Goal: Navigation & Orientation: Understand site structure

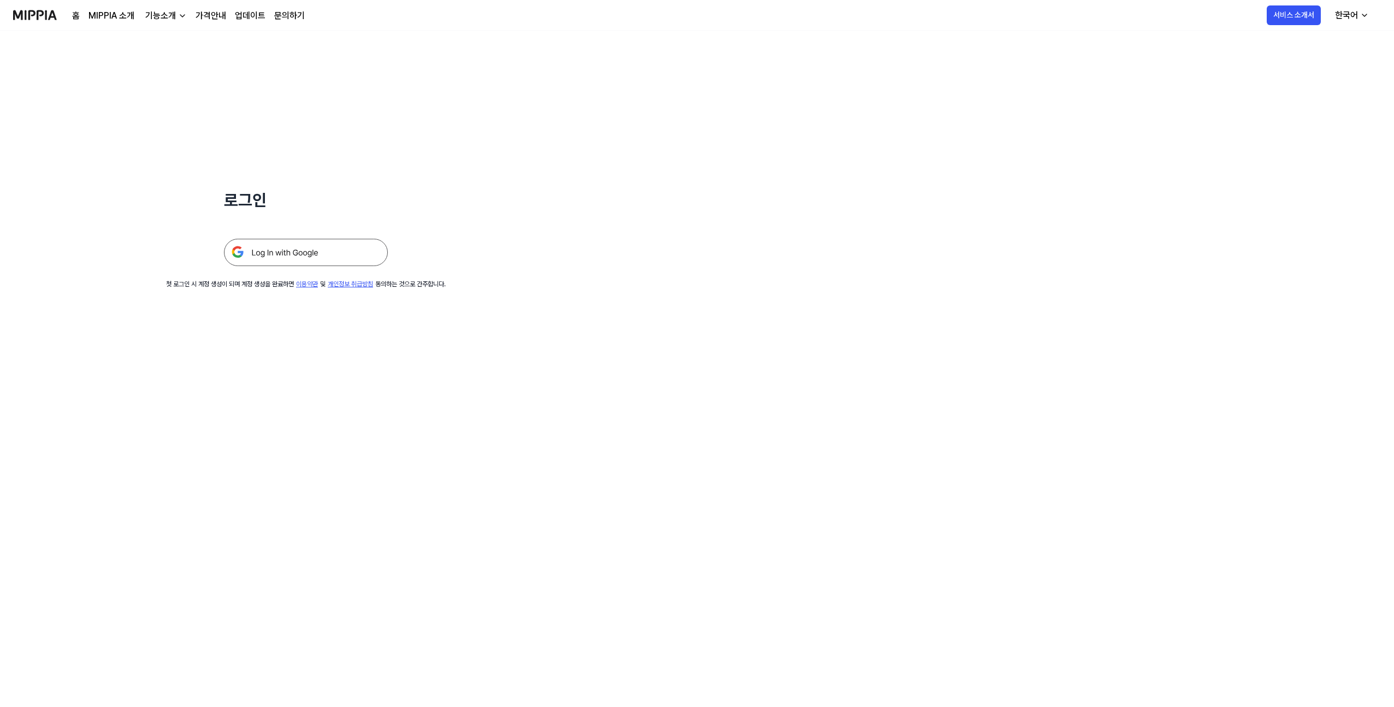
click at [29, 23] on img at bounding box center [35, 15] width 44 height 30
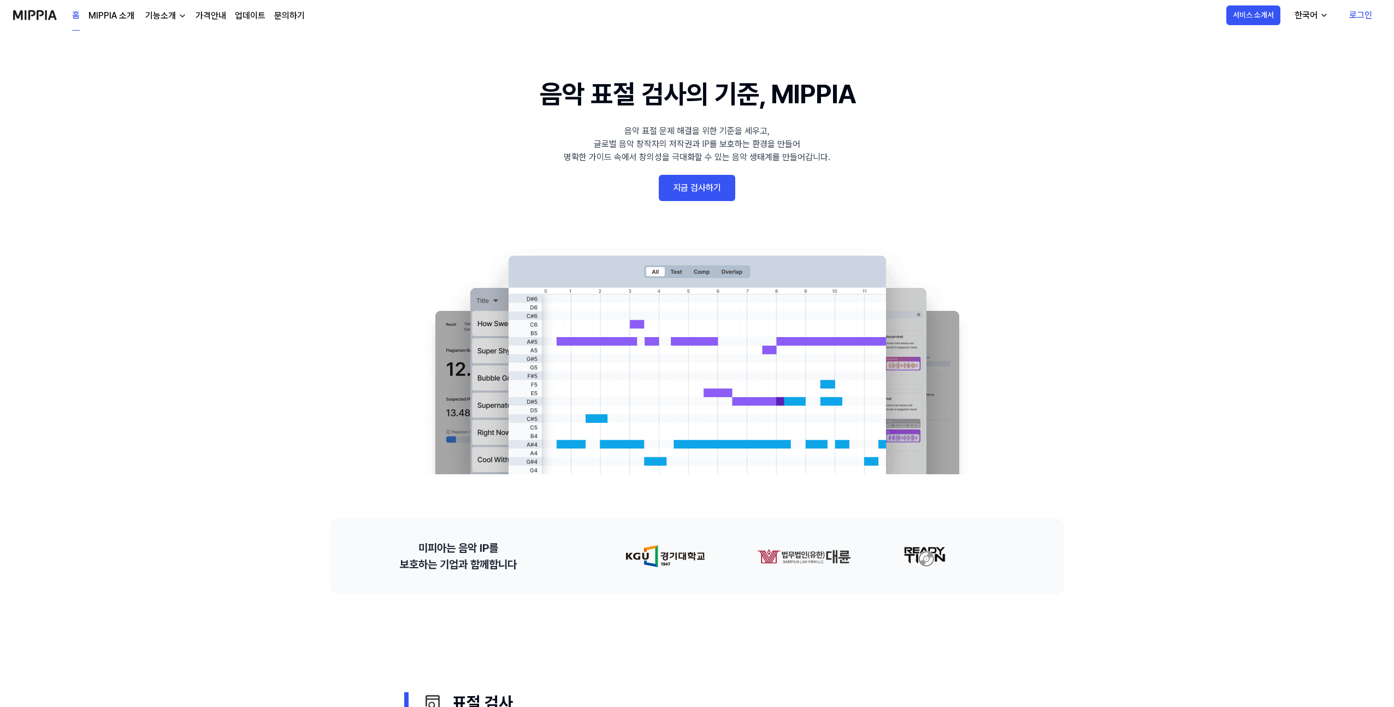
click at [121, 24] on div "홈 MIPPIA 소개 기능소개 가격안내 업데이트 문의하기" at bounding box center [188, 15] width 233 height 30
click at [123, 20] on link "MIPPIA 소개" at bounding box center [111, 15] width 46 height 13
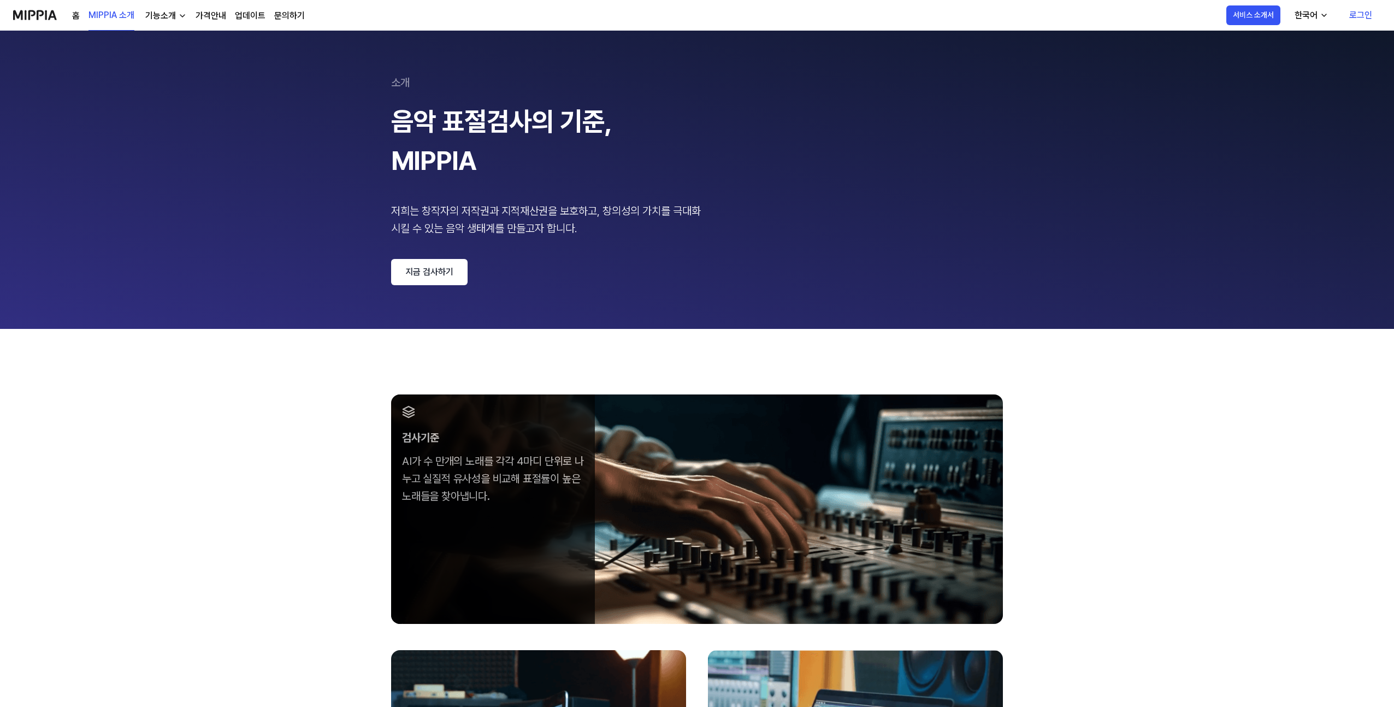
click at [183, 17] on img "button" at bounding box center [182, 15] width 9 height 9
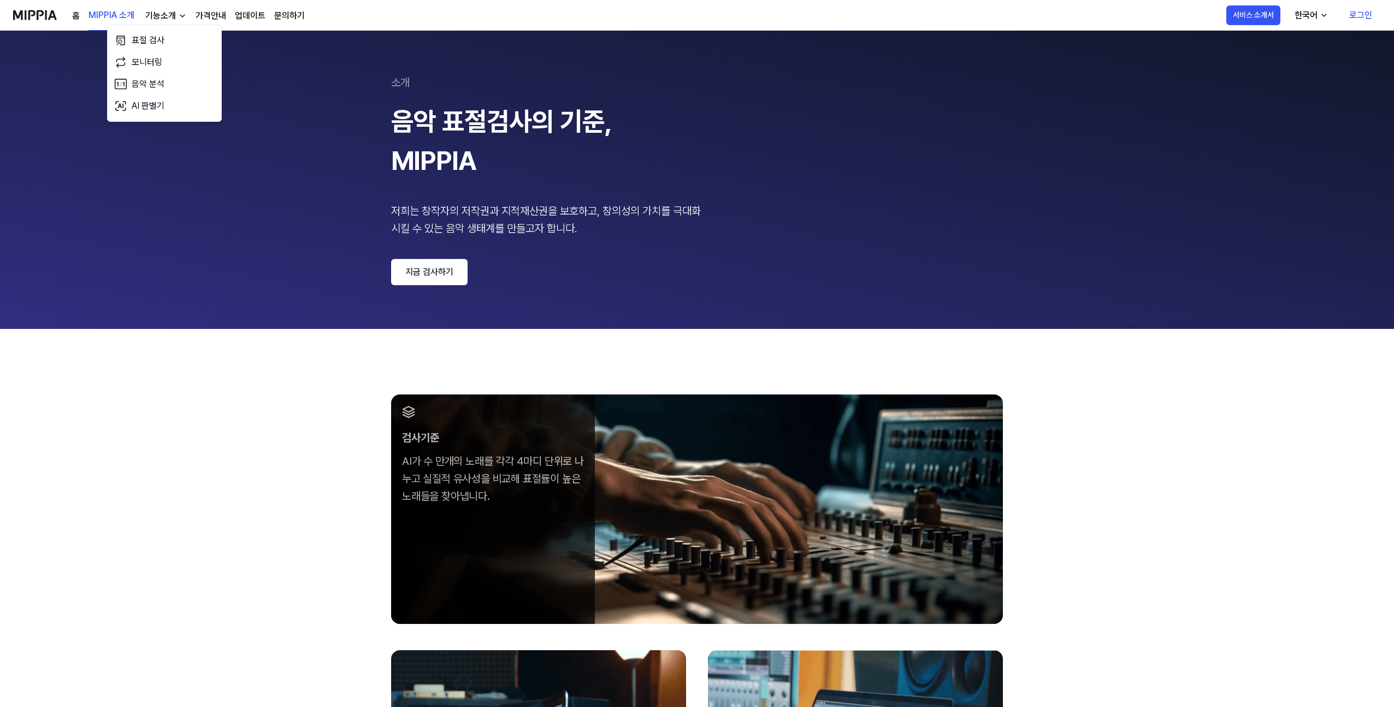
click at [168, 18] on div "기능소개" at bounding box center [160, 15] width 35 height 13
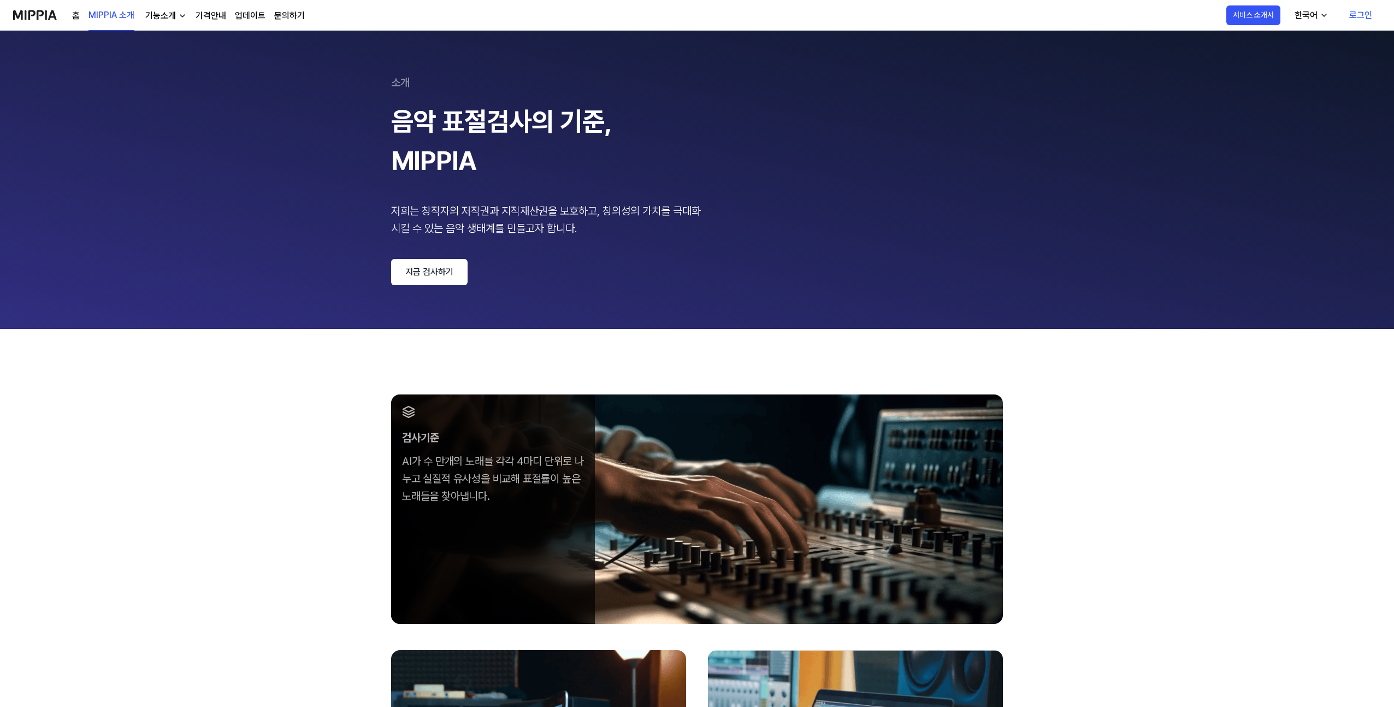
click at [173, 18] on div "기능소개" at bounding box center [160, 15] width 35 height 13
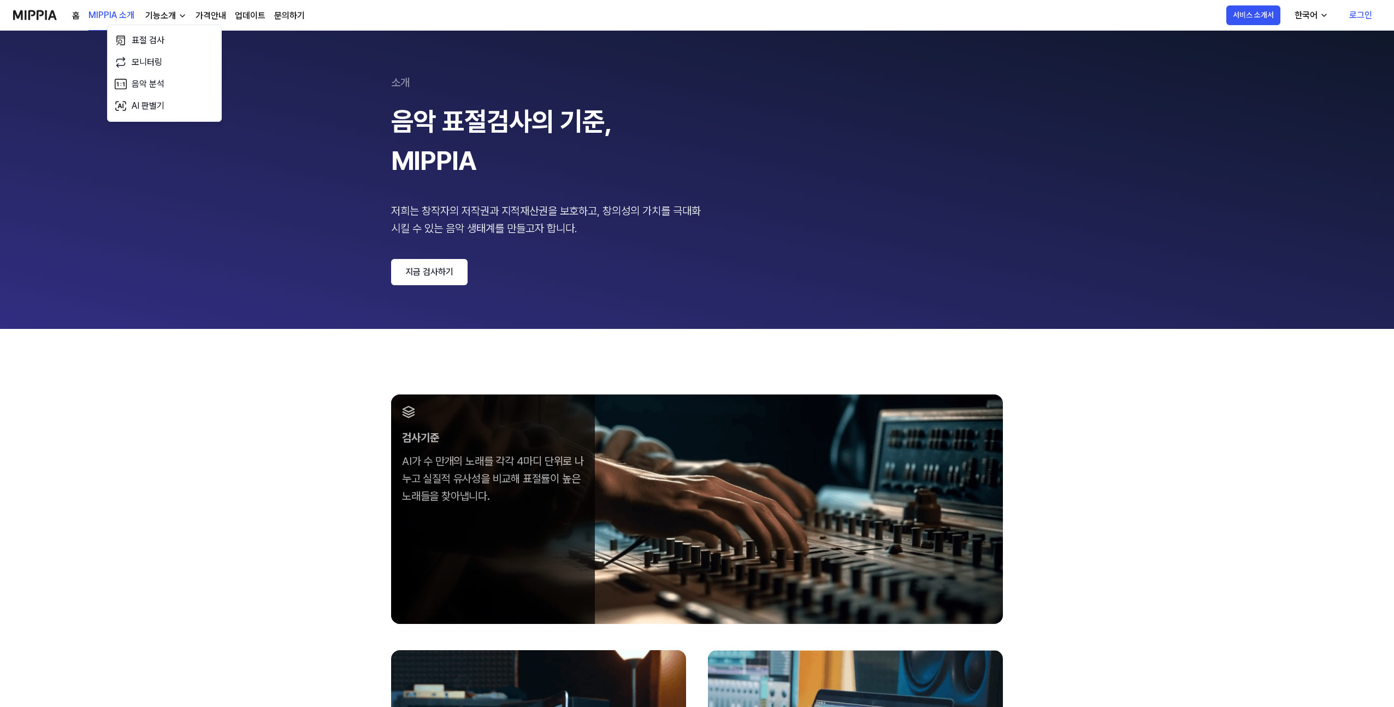
click at [205, 19] on link "가격안내" at bounding box center [211, 15] width 31 height 13
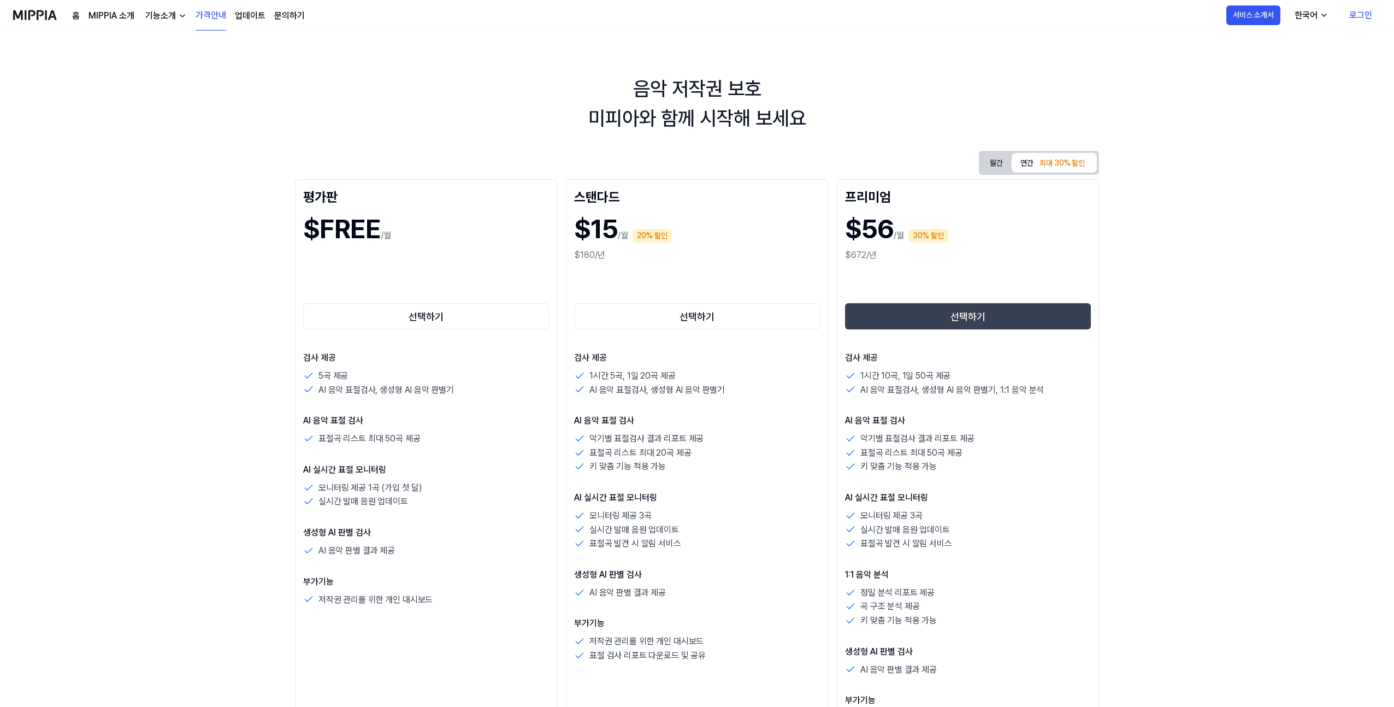
click at [993, 165] on button "월간" at bounding box center [996, 163] width 31 height 20
click at [252, 13] on link "업데이트" at bounding box center [250, 15] width 31 height 13
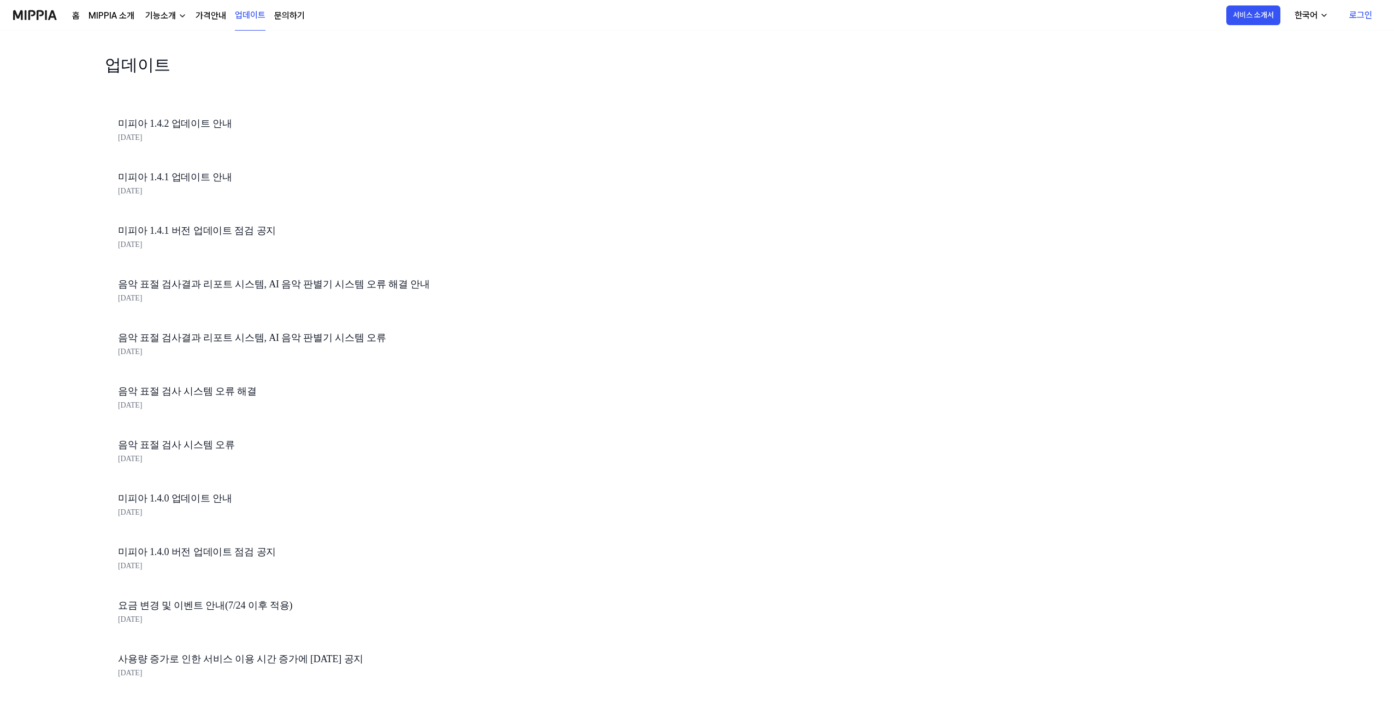
click at [88, 11] on link "MIPPIA 소개" at bounding box center [111, 15] width 46 height 13
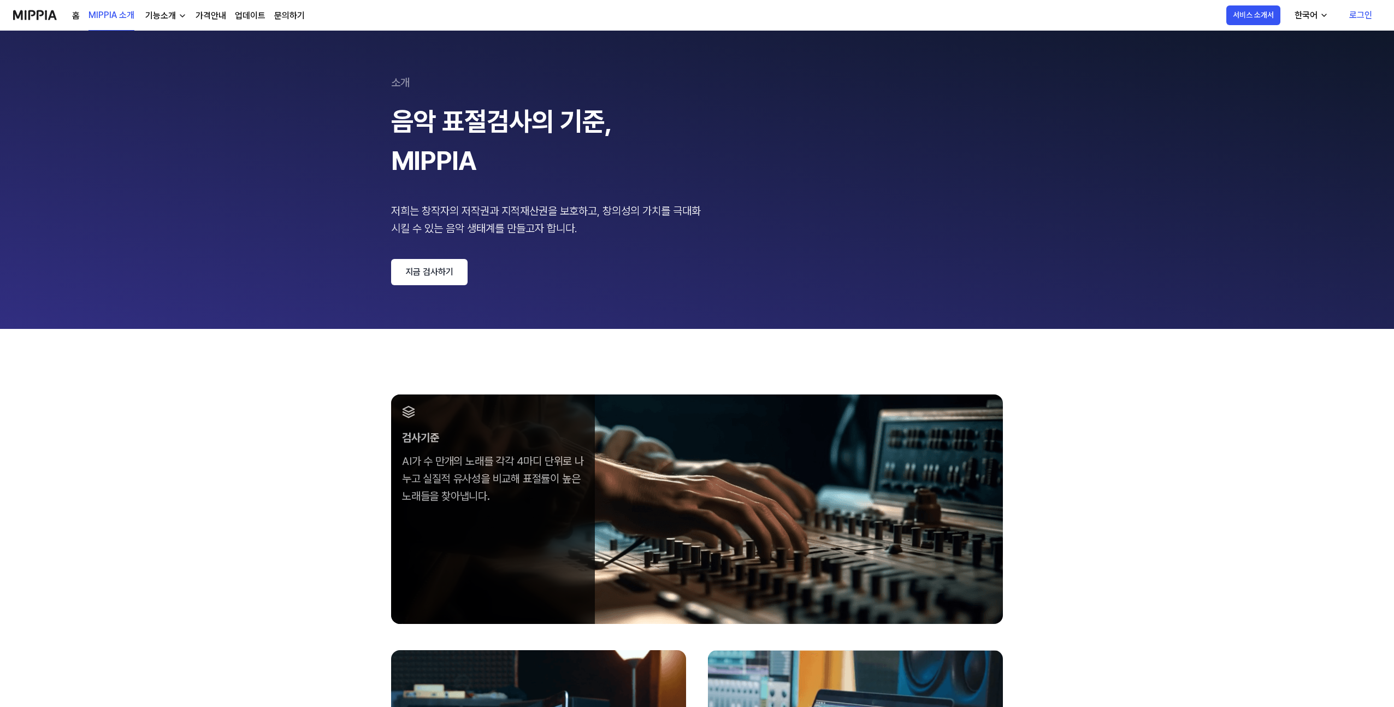
click at [73, 13] on link "홈" at bounding box center [76, 15] width 8 height 13
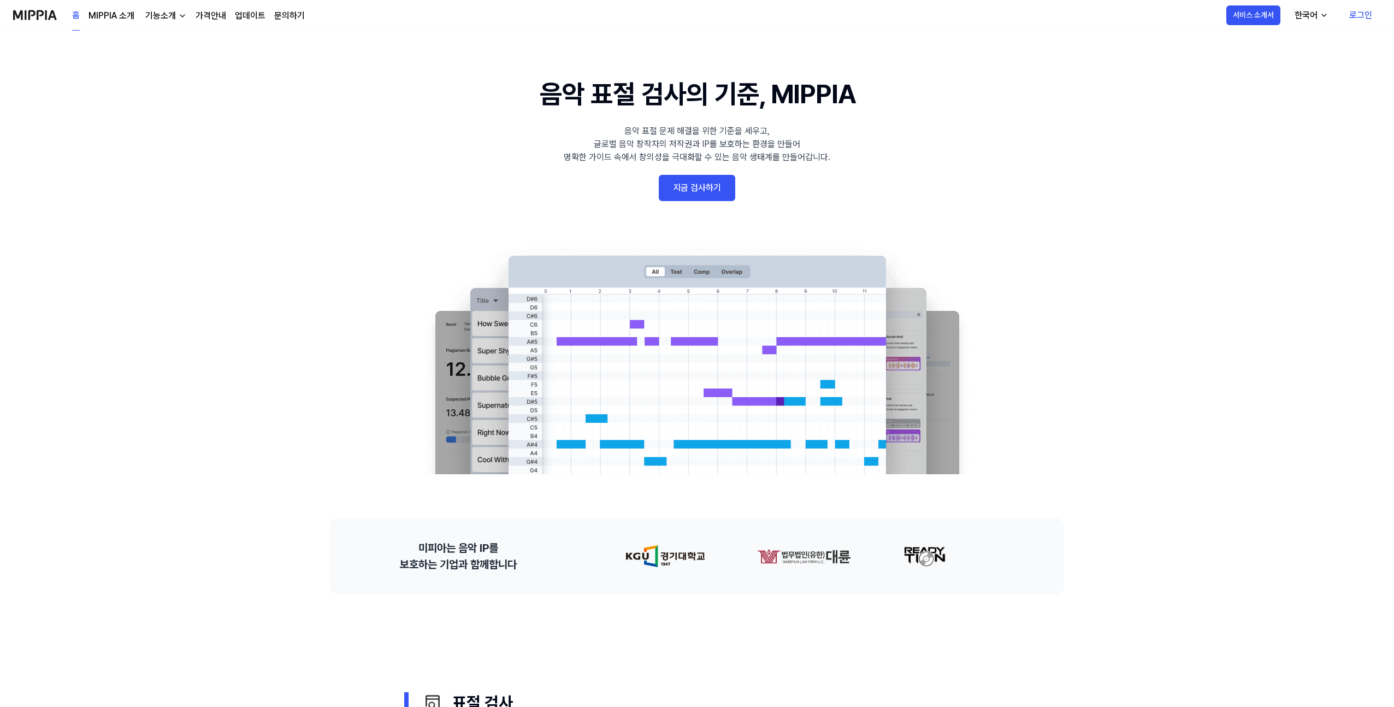
click at [58, 15] on div "홈 MIPPIA 소개 기능소개 가격안내 업데이트 문의하기 홈" at bounding box center [159, 15] width 292 height 30
click at [42, 15] on img at bounding box center [35, 15] width 44 height 30
